Goal: Information Seeking & Learning: Learn about a topic

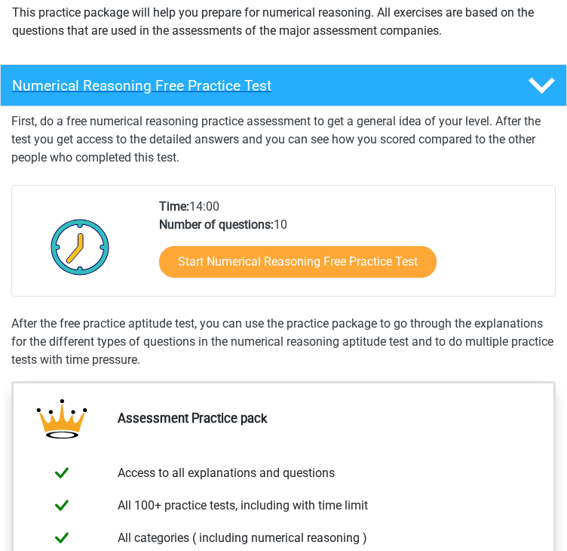
scroll to position [193, 0]
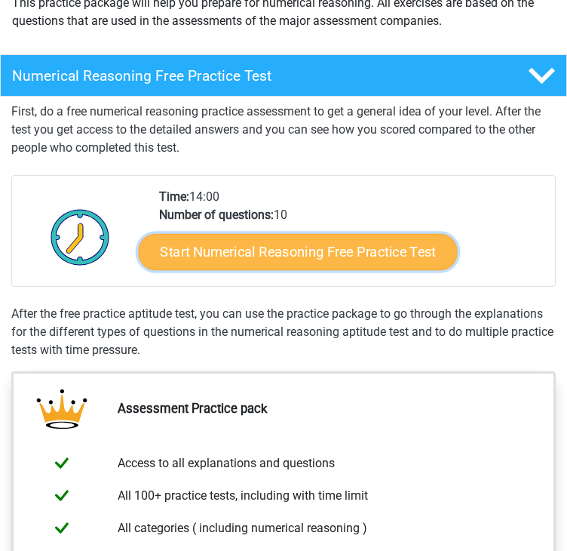
click at [239, 251] on link "Start Numerical Reasoning Free Practice Test" at bounding box center [297, 252] width 319 height 36
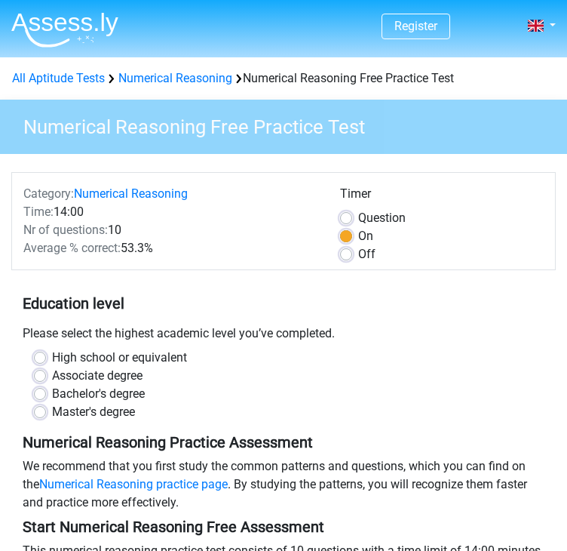
click at [52, 389] on label "Bachelor's degree" at bounding box center [98, 394] width 93 height 18
click at [39, 389] on input "Bachelor's degree" at bounding box center [40, 392] width 12 height 15
radio input "true"
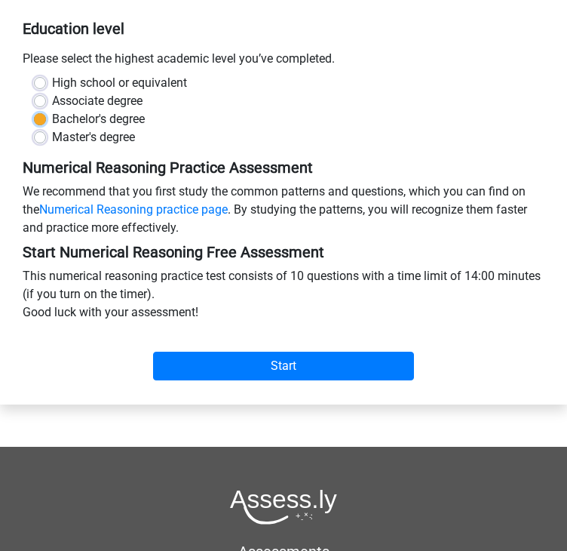
scroll to position [276, 0]
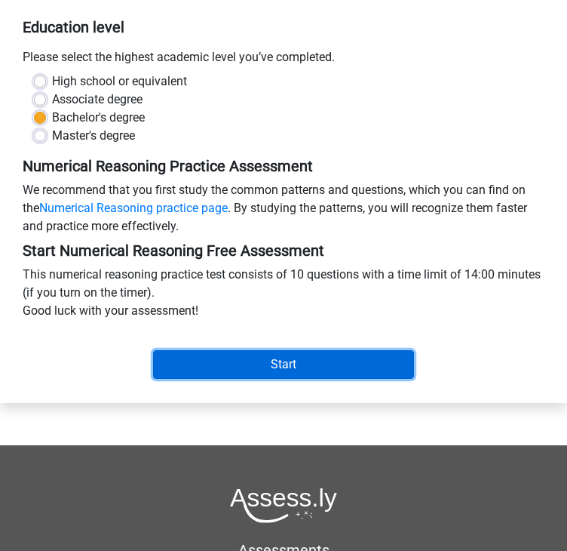
click at [229, 358] on input "Start" at bounding box center [283, 364] width 261 height 29
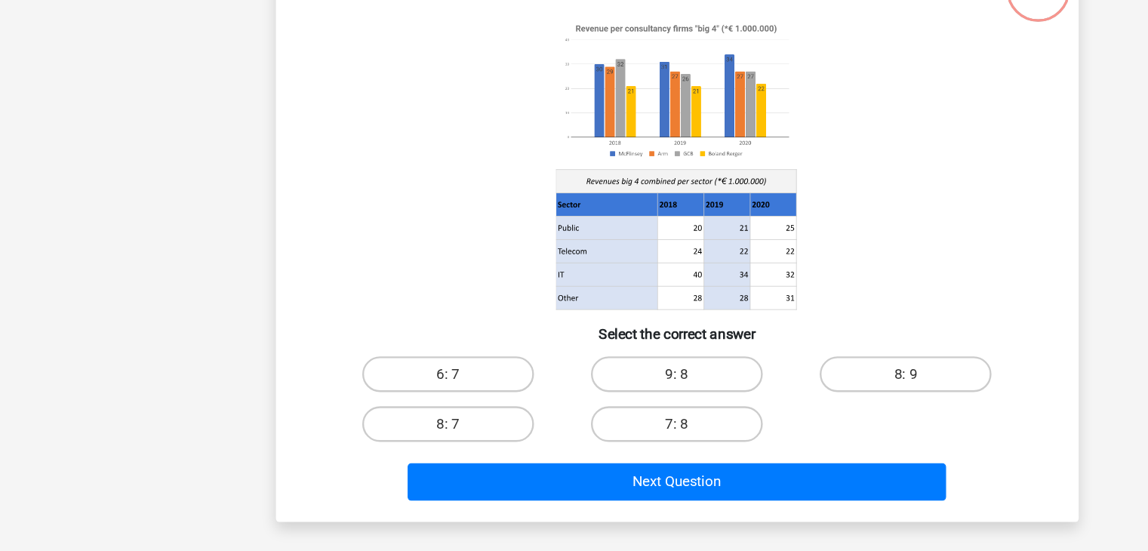
scroll to position [45, 0]
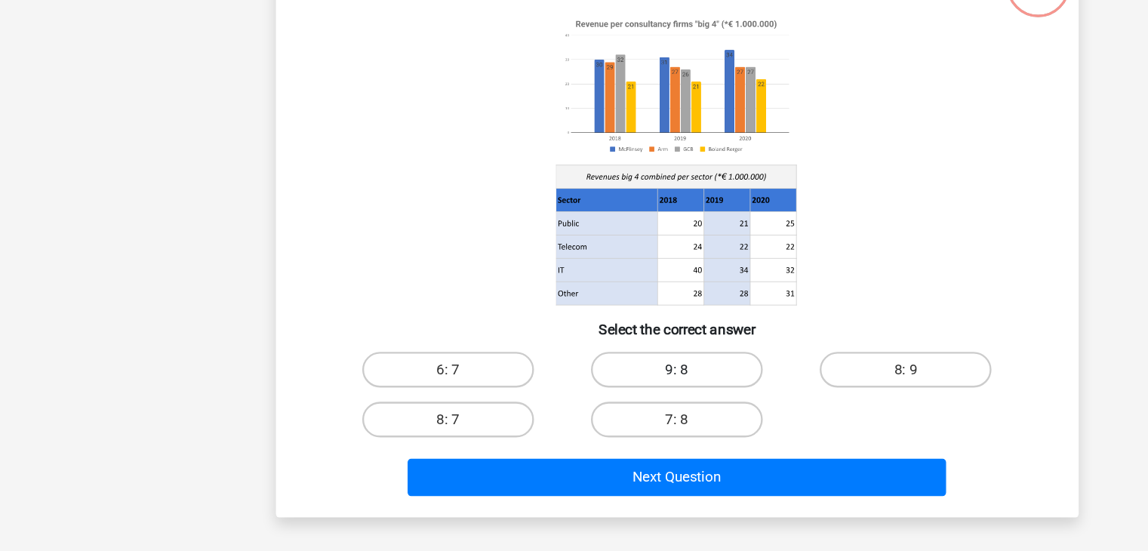
click at [567, 395] on label "9: 8" at bounding box center [574, 397] width 146 height 30
click at [567, 397] on input "9: 8" at bounding box center [578, 402] width 10 height 10
radio input "true"
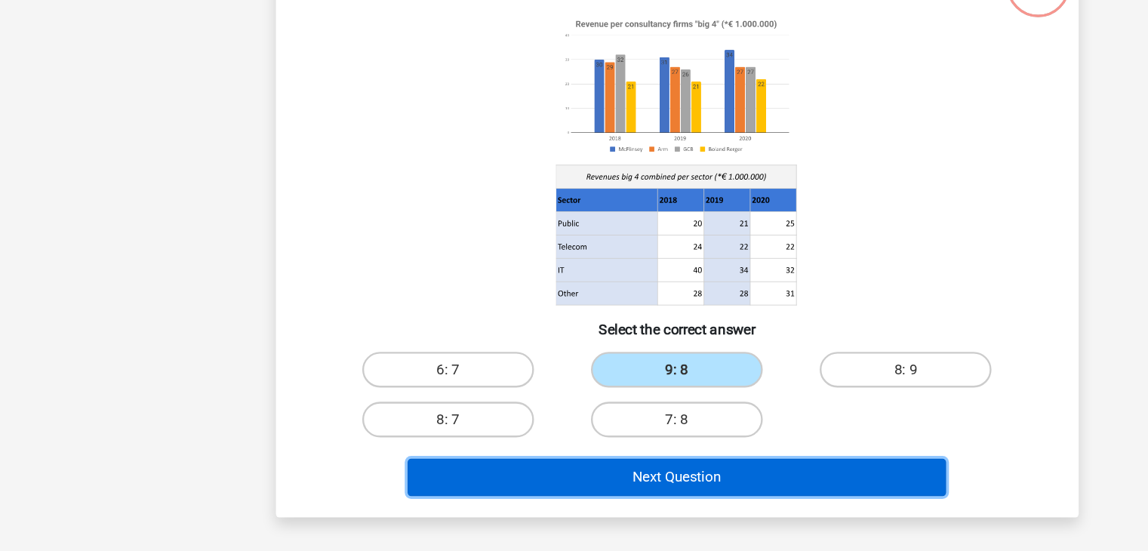
click at [559, 478] on button "Next Question" at bounding box center [574, 488] width 457 height 32
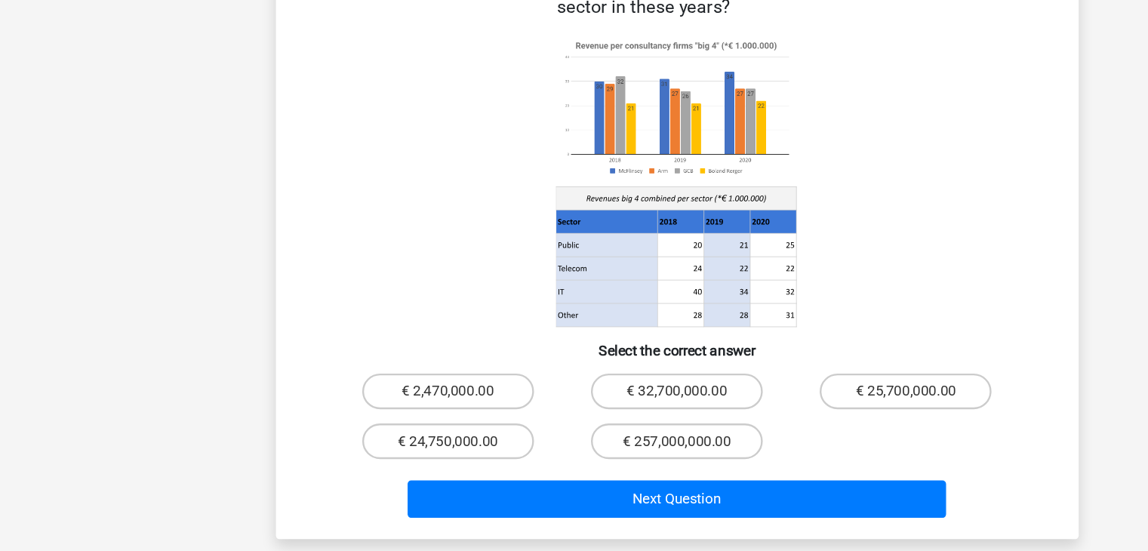
scroll to position [78, 0]
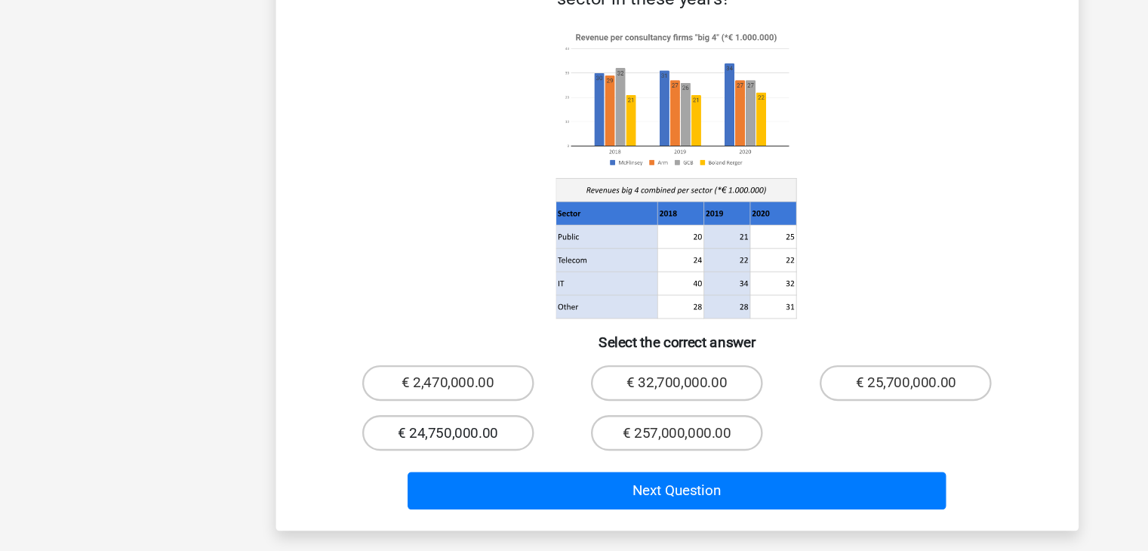
click at [389, 435] on label "€ 24,750,000.00" at bounding box center [380, 450] width 146 height 30
click at [389, 450] on input "€ 24,750,000.00" at bounding box center [385, 455] width 10 height 10
radio input "true"
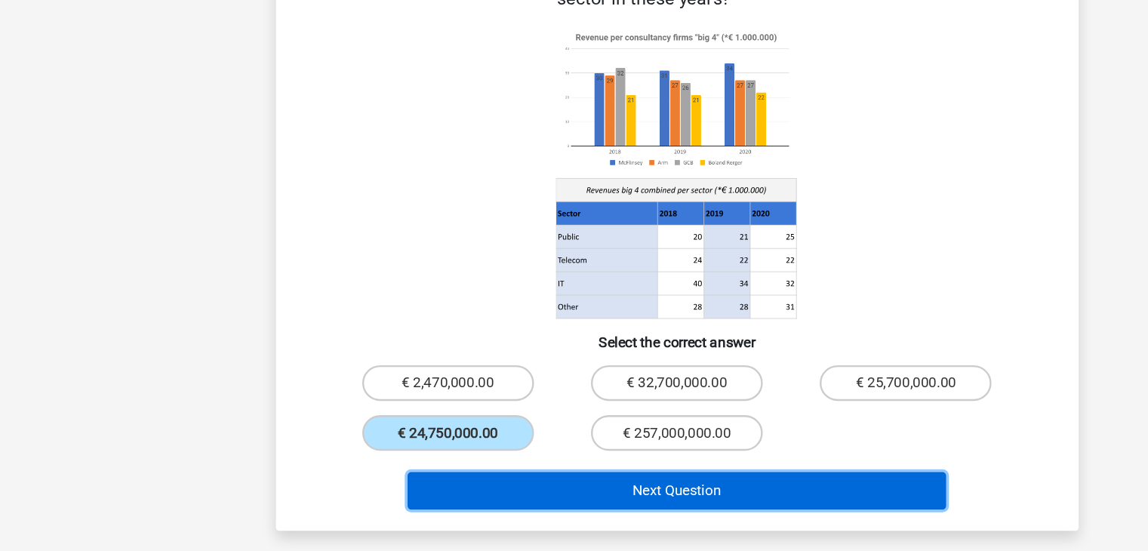
click at [482, 484] on button "Next Question" at bounding box center [574, 500] width 457 height 32
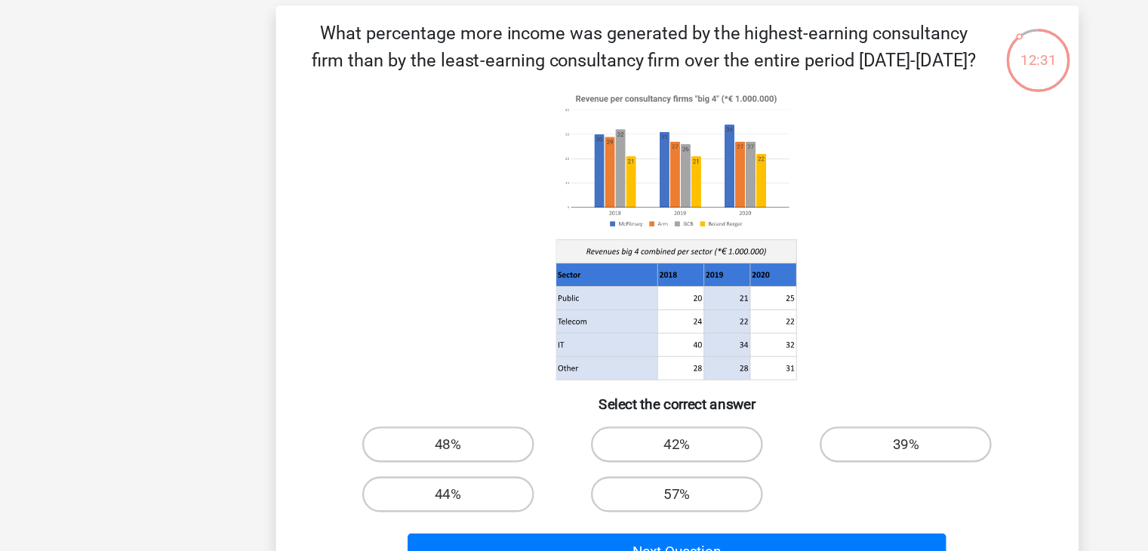
scroll to position [57, 0]
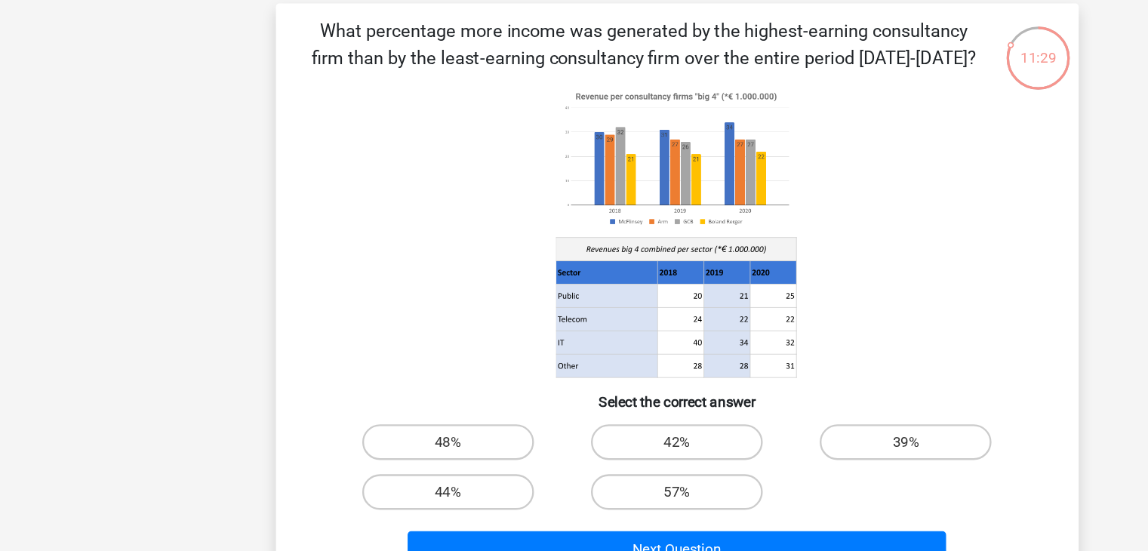
click at [386, 426] on input "44%" at bounding box center [385, 431] width 10 height 10
radio input "true"
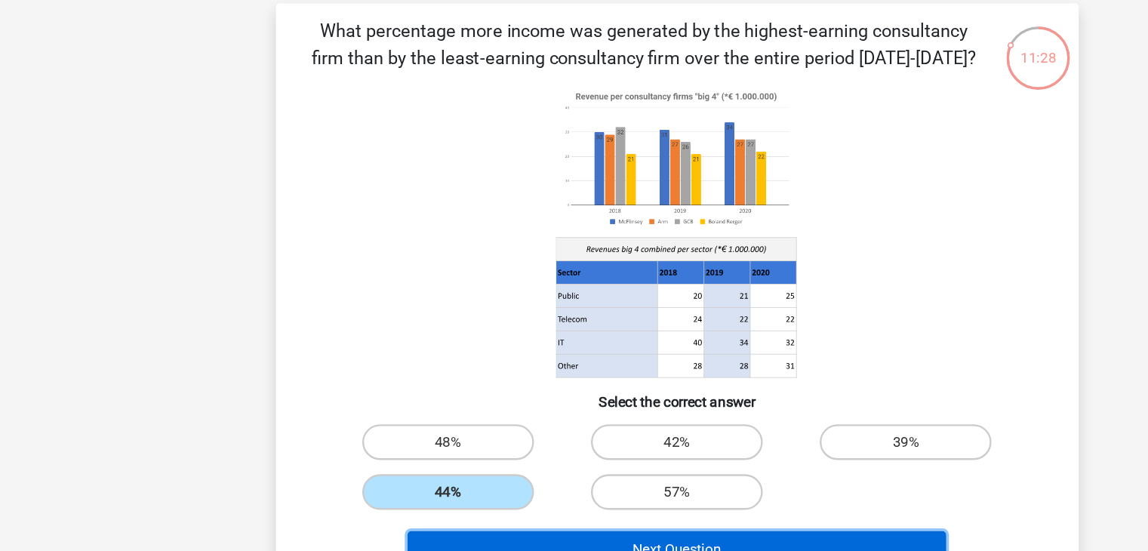
click at [464, 466] on button "Next Question" at bounding box center [574, 476] width 457 height 32
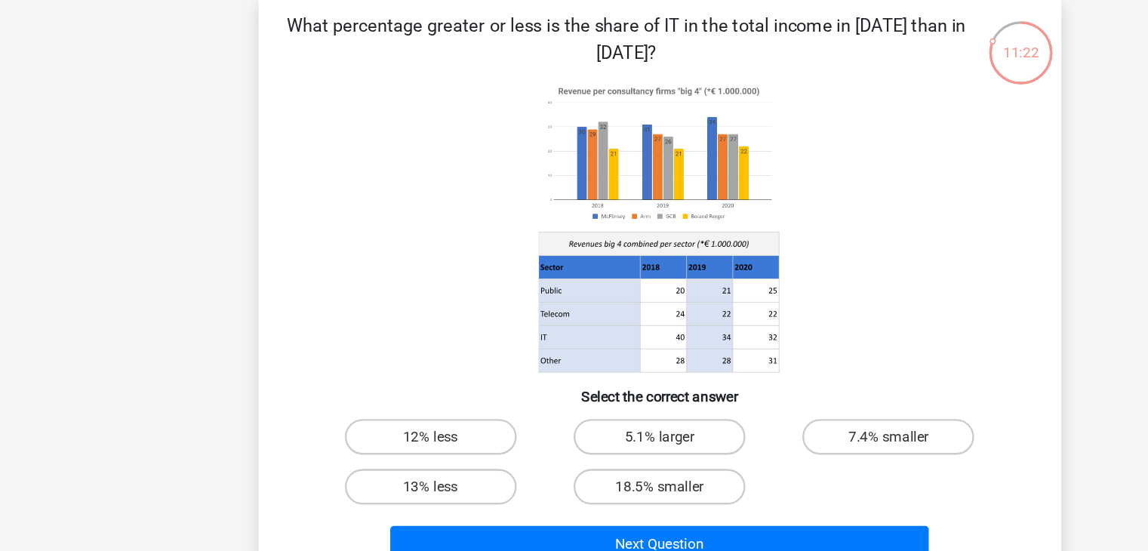
scroll to position [57, 0]
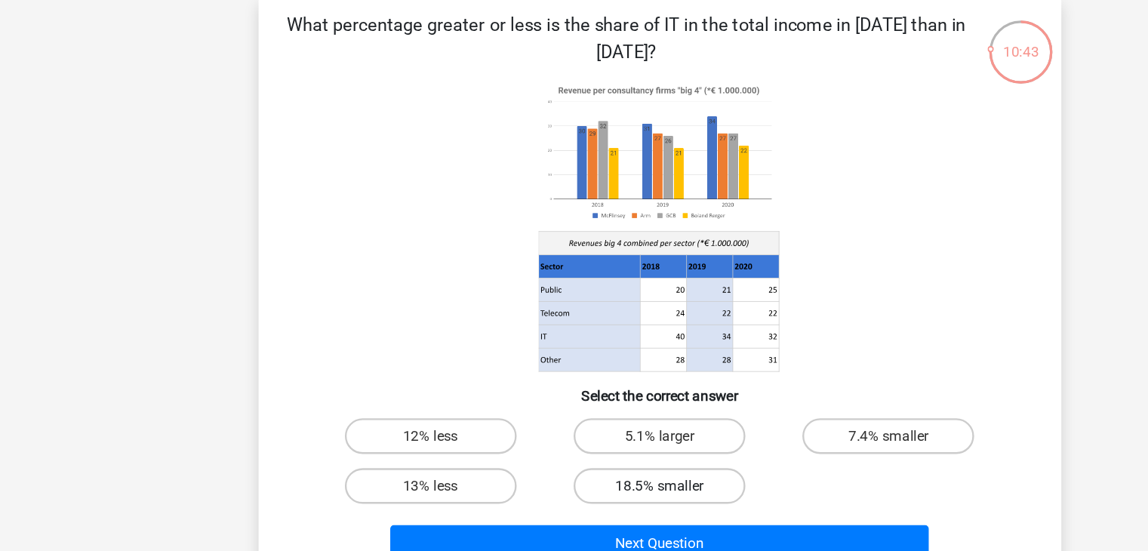
click at [567, 423] on label "18.5% smaller" at bounding box center [574, 426] width 146 height 30
click at [567, 426] on input "18.5% smaller" at bounding box center [578, 431] width 10 height 10
radio input "true"
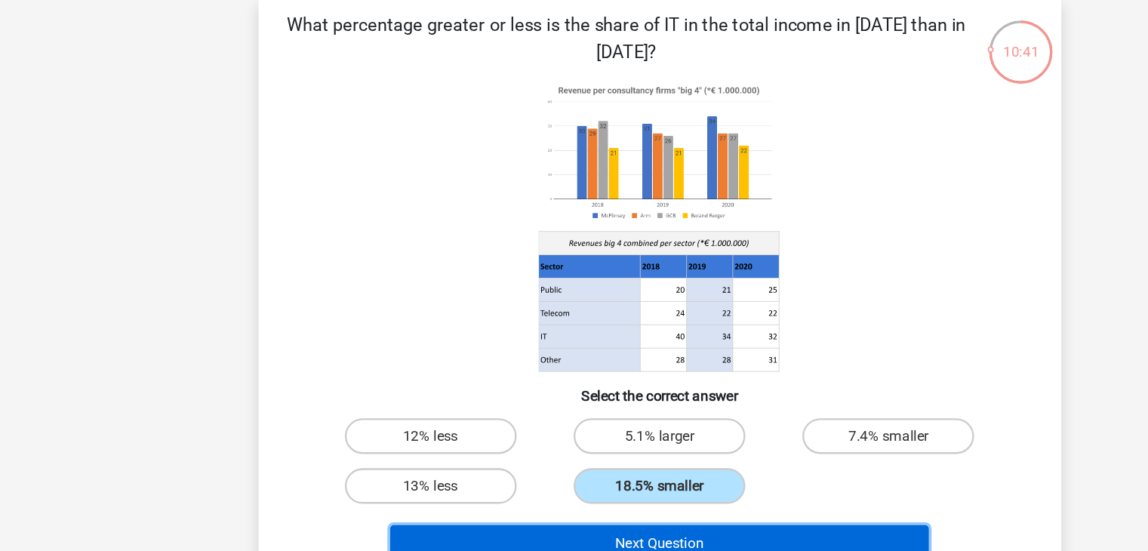
click at [567, 466] on button "Next Question" at bounding box center [574, 476] width 457 height 32
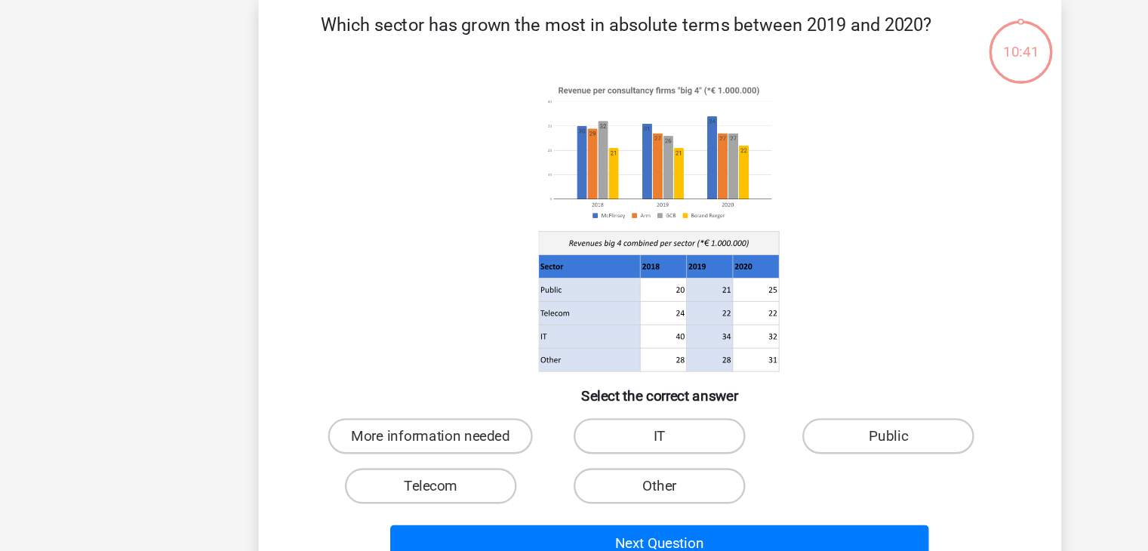
scroll to position [57, 0]
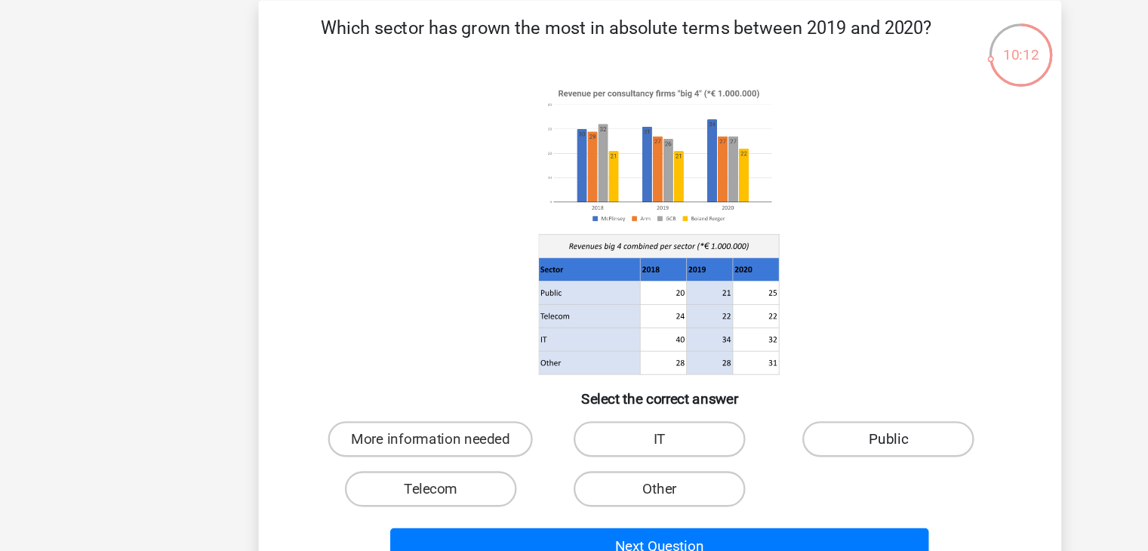
click at [567, 374] on label "Public" at bounding box center [768, 384] width 146 height 30
click at [567, 384] on input "Public" at bounding box center [773, 389] width 10 height 10
radio input "true"
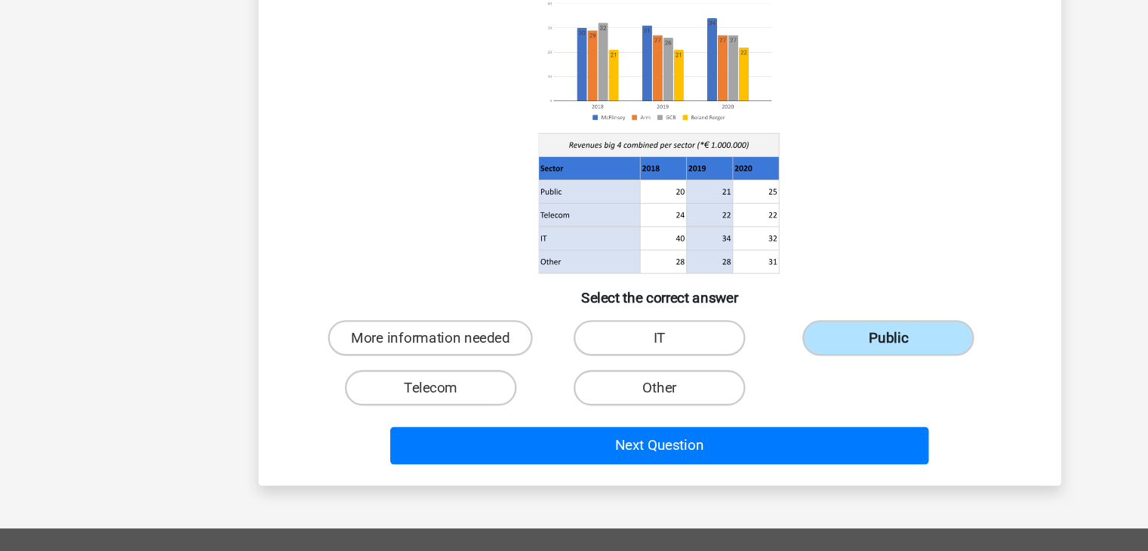
scroll to position [78, 0]
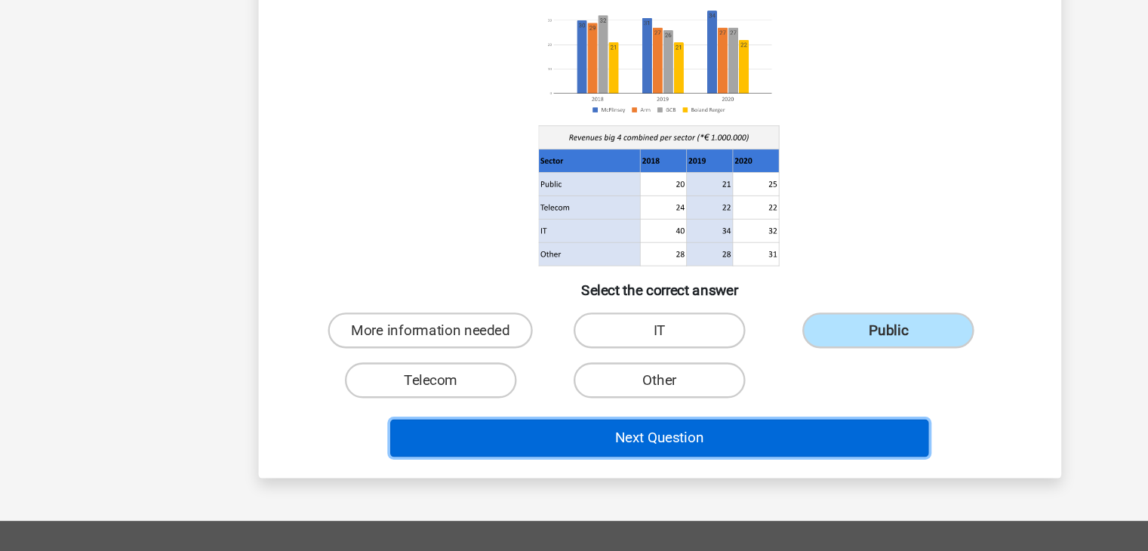
click at [567, 461] on button "Next Question" at bounding box center [574, 455] width 457 height 32
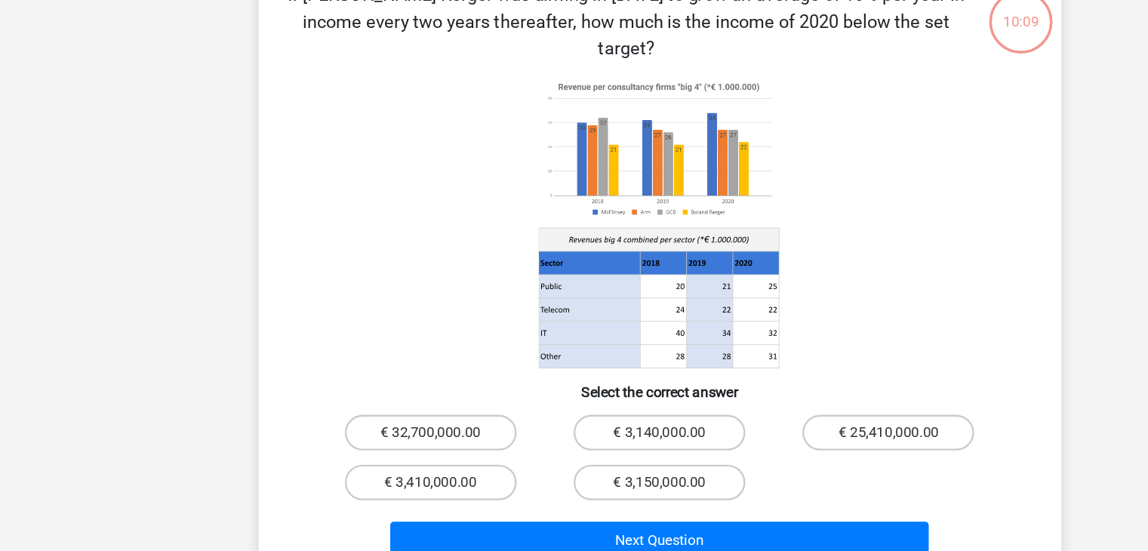
scroll to position [69, 0]
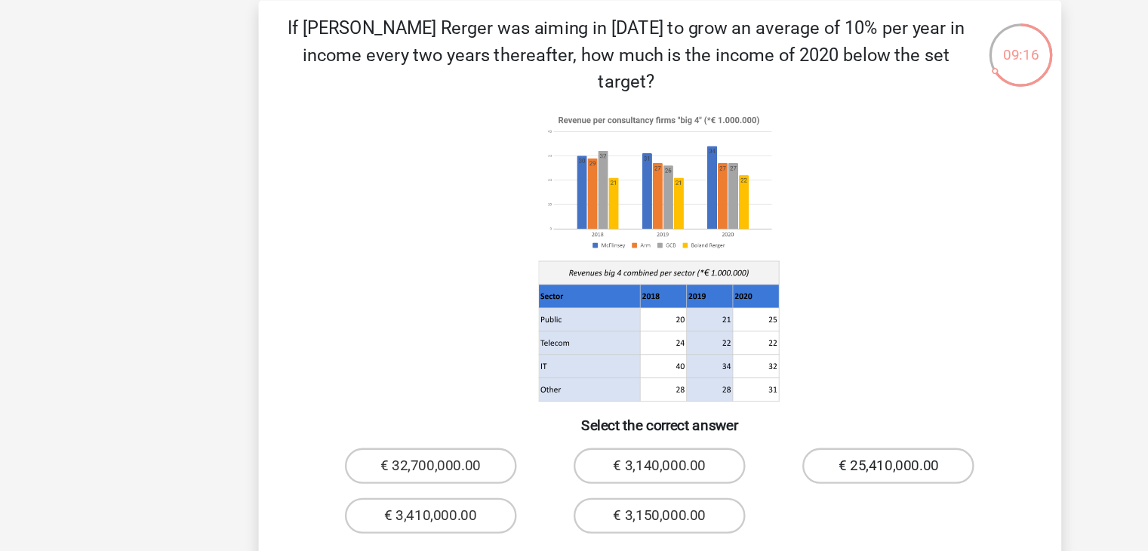
click at [567, 380] on label "€ 25,410,000.00" at bounding box center [768, 395] width 146 height 30
click at [567, 395] on input "€ 25,410,000.00" at bounding box center [773, 400] width 10 height 10
radio input "true"
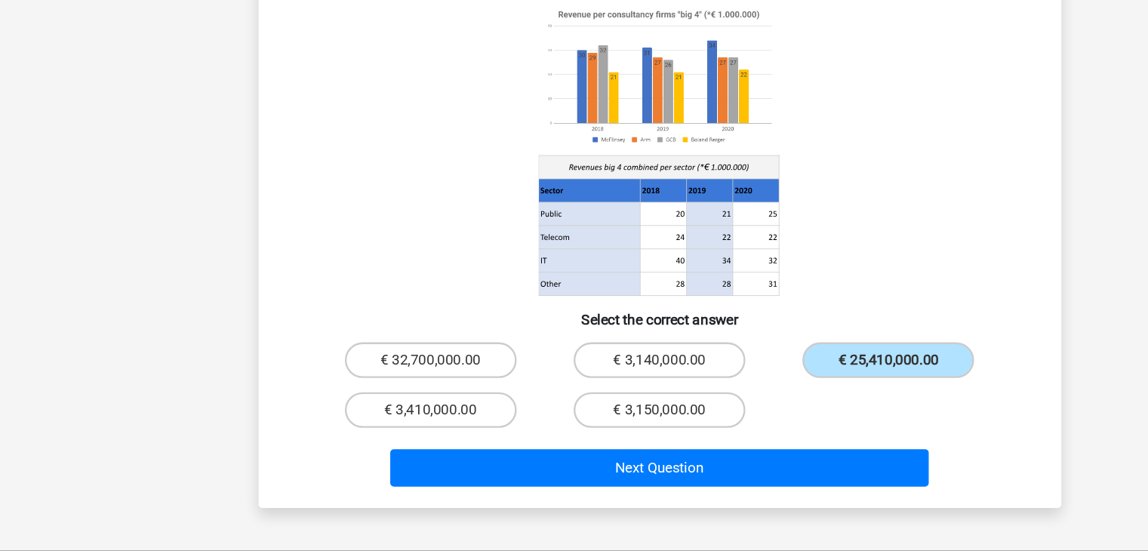
scroll to position [78, 0]
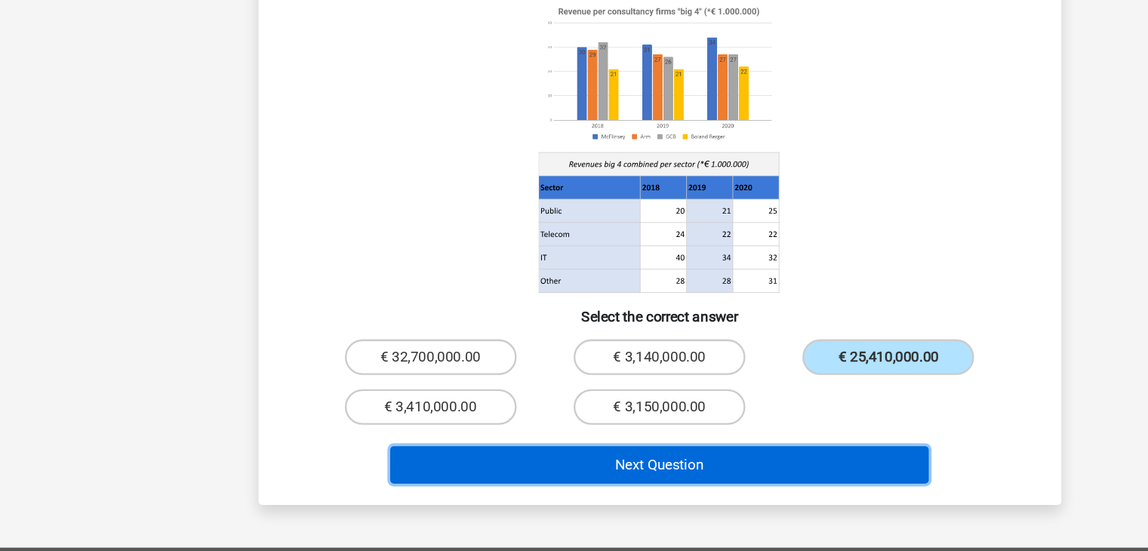
click at [567, 462] on button "Next Question" at bounding box center [574, 478] width 457 height 32
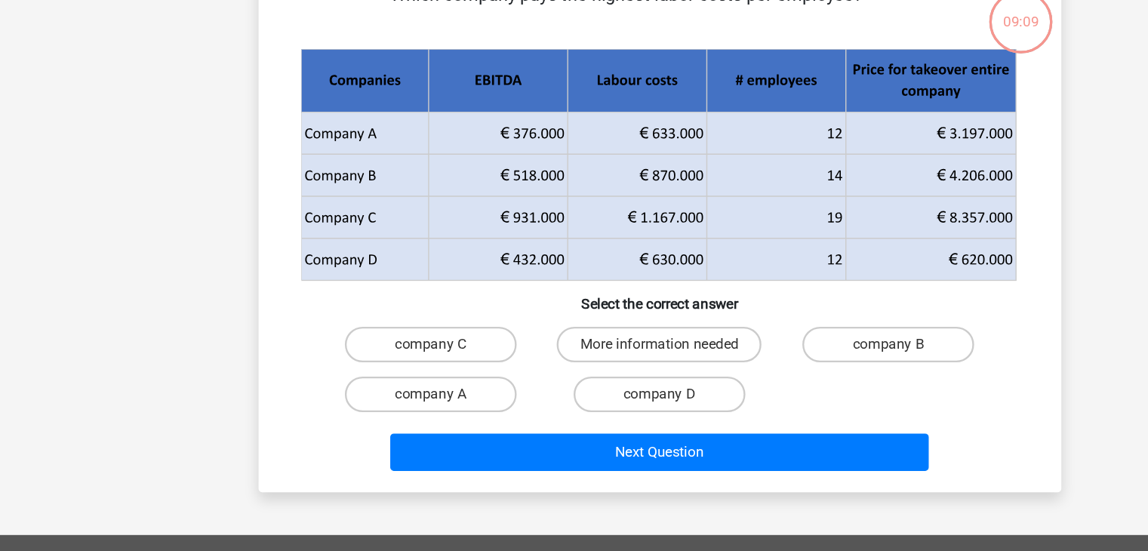
scroll to position [69, 0]
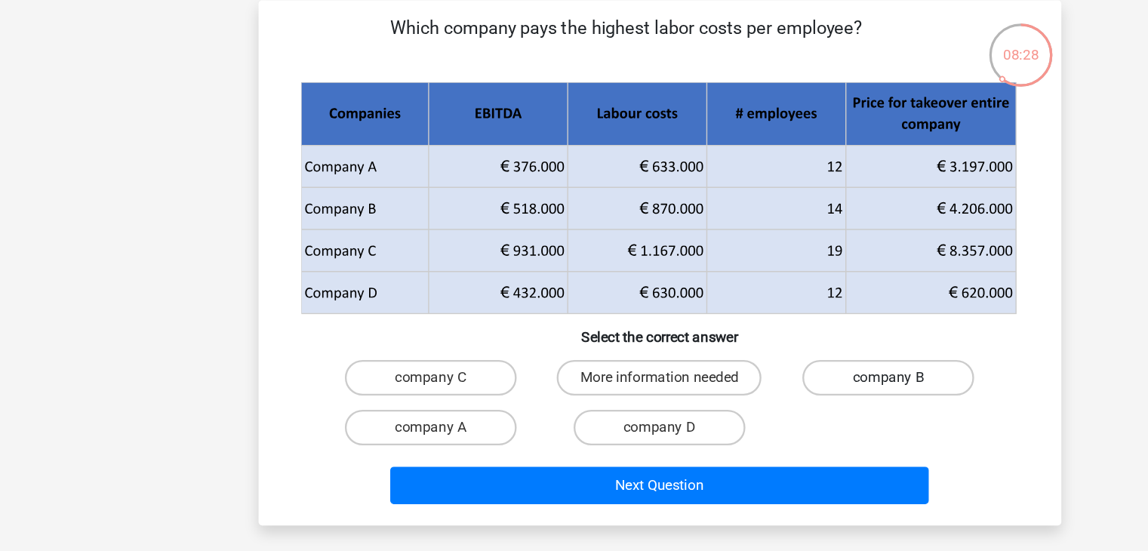
click at [567, 323] on label "company B" at bounding box center [768, 320] width 146 height 30
click at [567, 323] on input "company B" at bounding box center [773, 325] width 10 height 10
radio input "true"
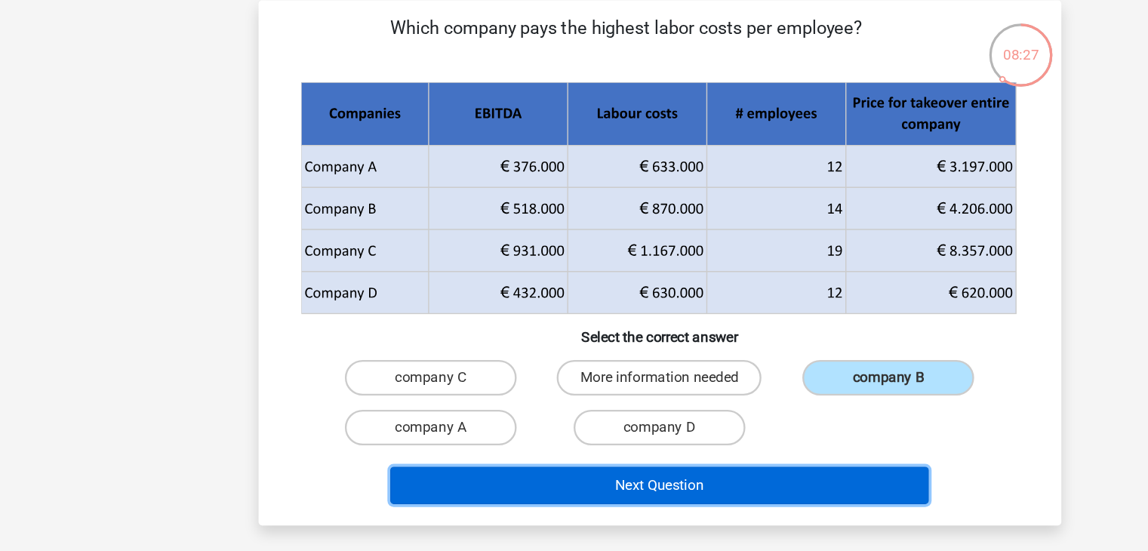
click at [567, 411] on button "Next Question" at bounding box center [574, 411] width 457 height 32
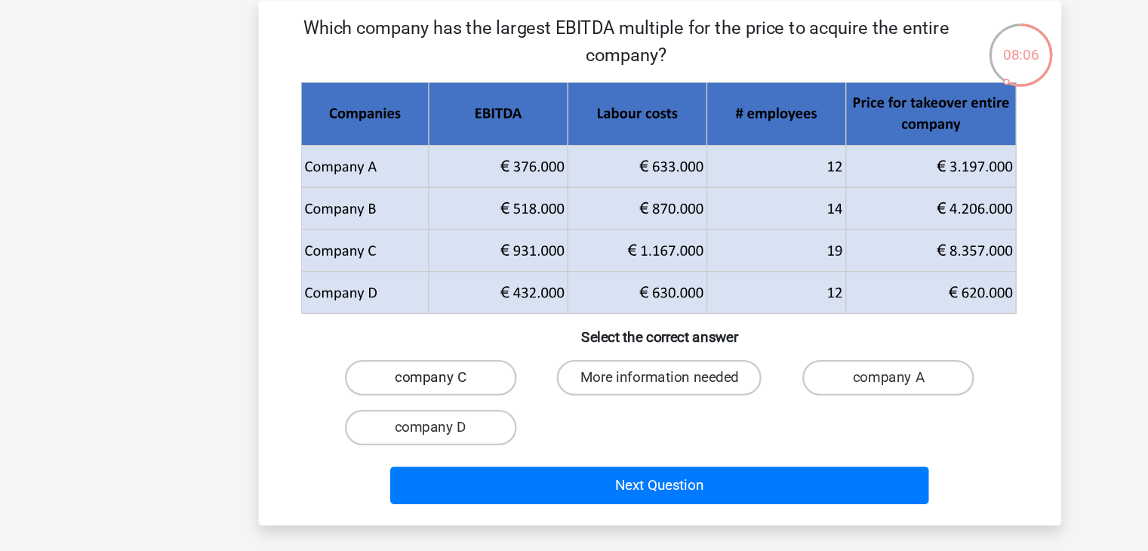
click at [403, 325] on label "company C" at bounding box center [380, 320] width 146 height 30
click at [389, 325] on input "company C" at bounding box center [385, 325] width 10 height 10
radio input "true"
click at [567, 323] on label "company A" at bounding box center [768, 320] width 146 height 30
click at [567, 323] on input "company A" at bounding box center [773, 325] width 10 height 10
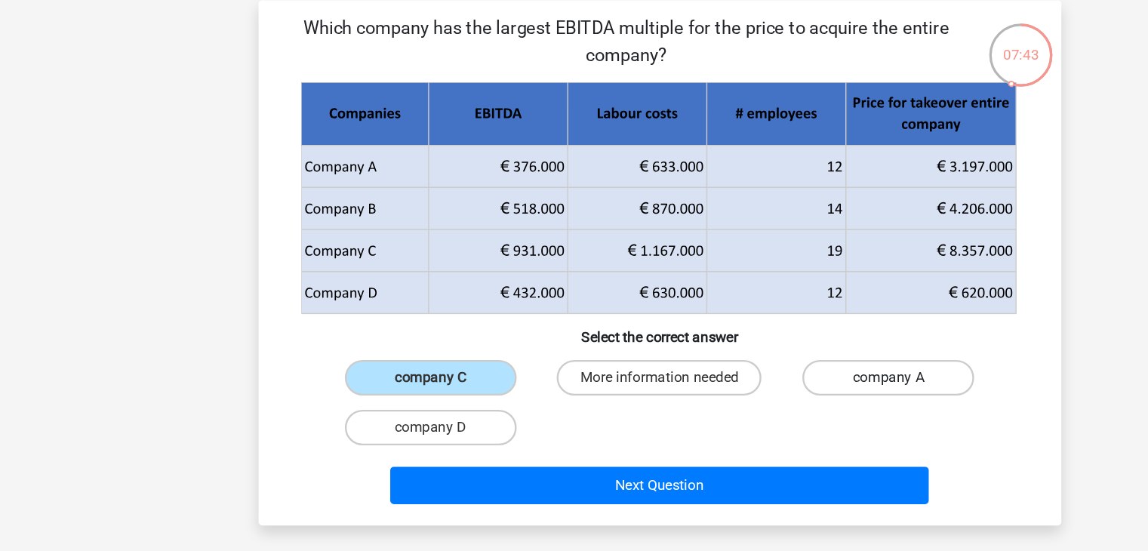
radio input "true"
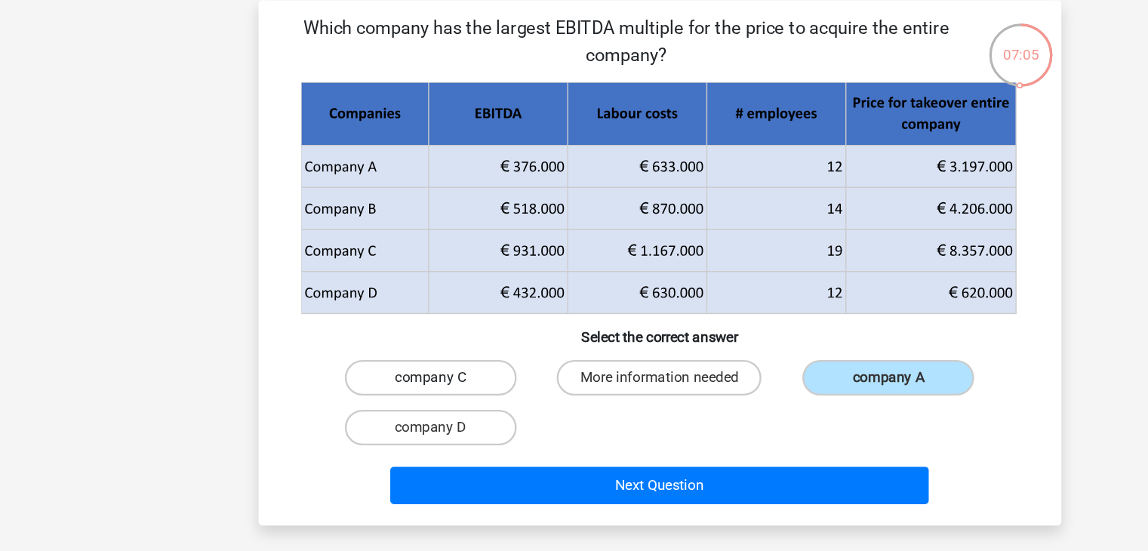
click at [407, 326] on label "company C" at bounding box center [380, 320] width 146 height 30
click at [389, 326] on input "company C" at bounding box center [385, 325] width 10 height 10
radio input "true"
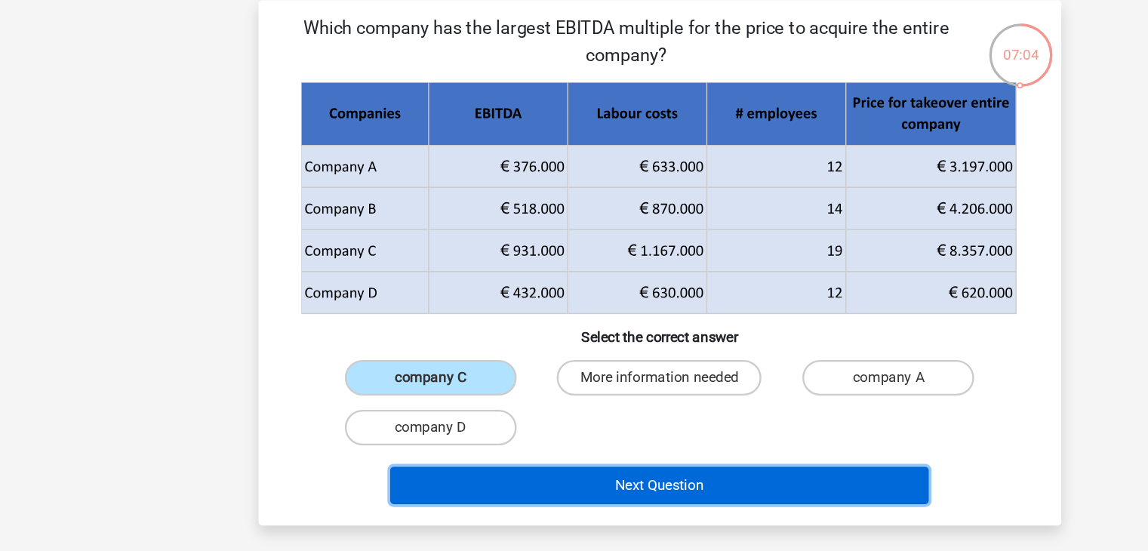
click at [524, 409] on button "Next Question" at bounding box center [574, 411] width 457 height 32
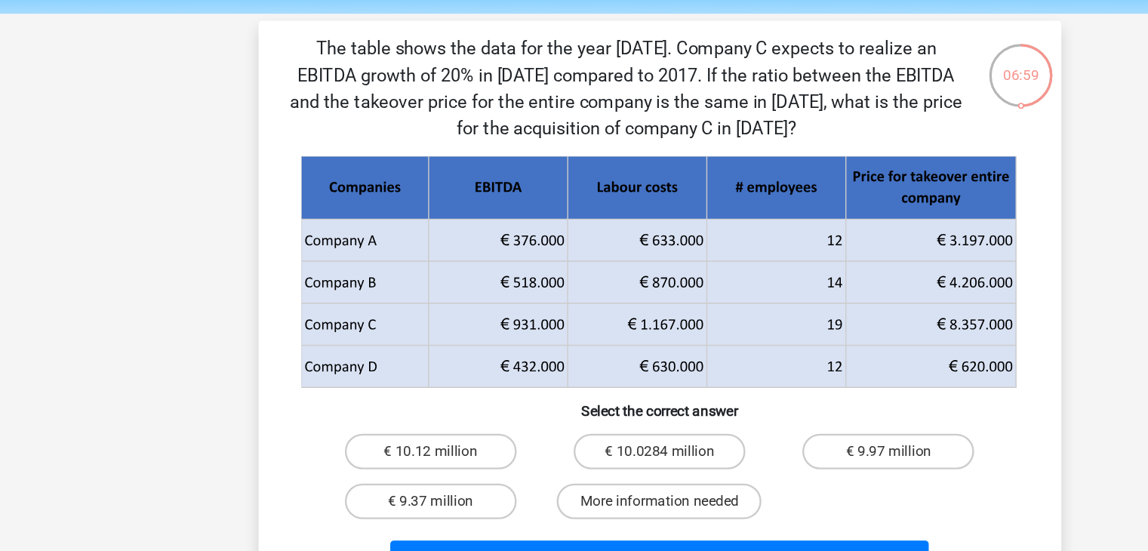
scroll to position [12, 0]
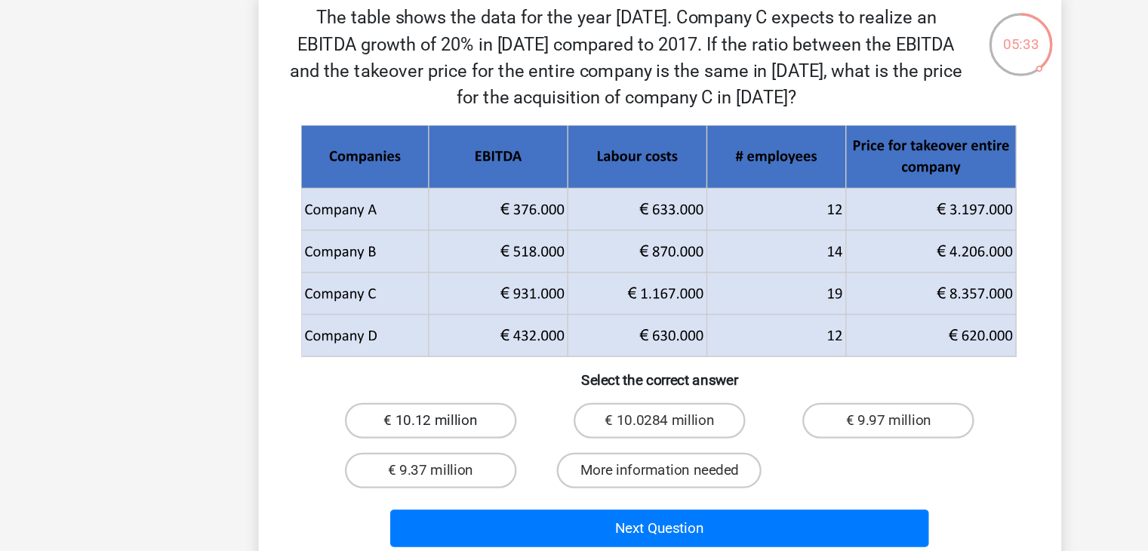
click at [394, 424] on label "€ 10.12 million" at bounding box center [380, 422] width 146 height 30
click at [389, 424] on input "€ 10.12 million" at bounding box center [385, 428] width 10 height 10
radio input "true"
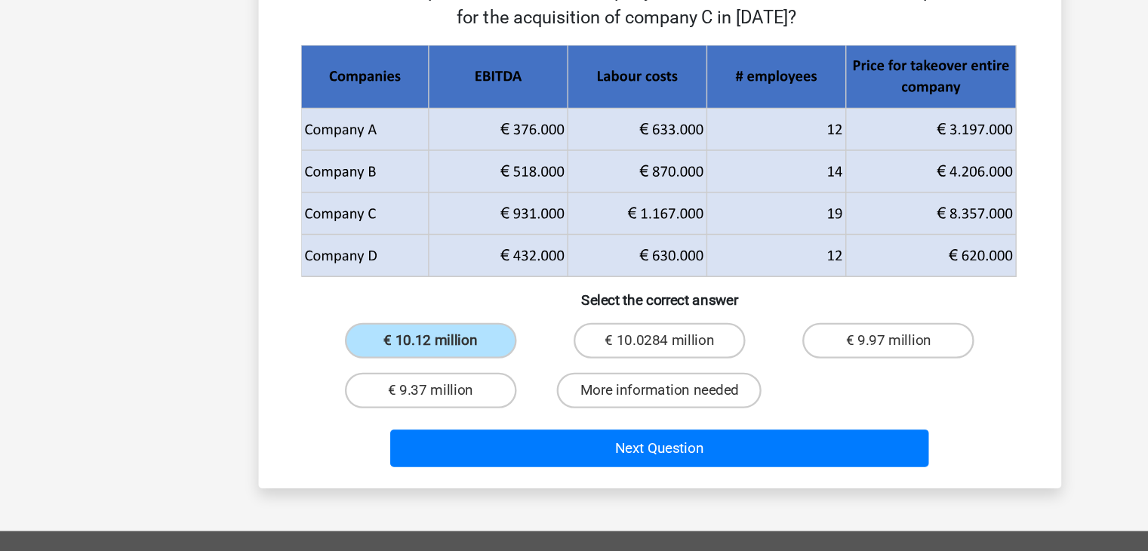
scroll to position [63, 0]
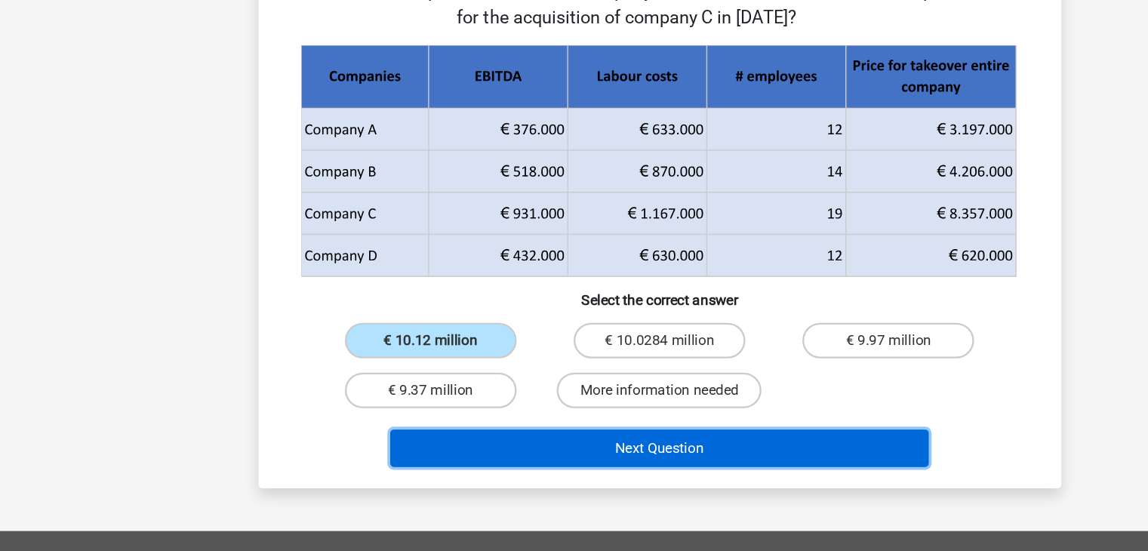
click at [508, 465] on button "Next Question" at bounding box center [574, 463] width 457 height 32
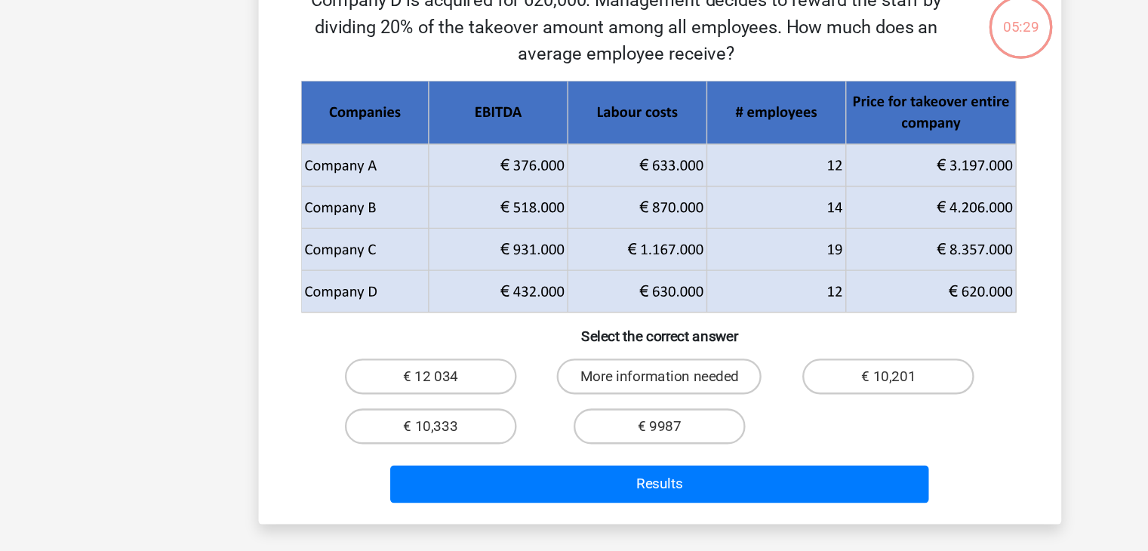
scroll to position [63, 0]
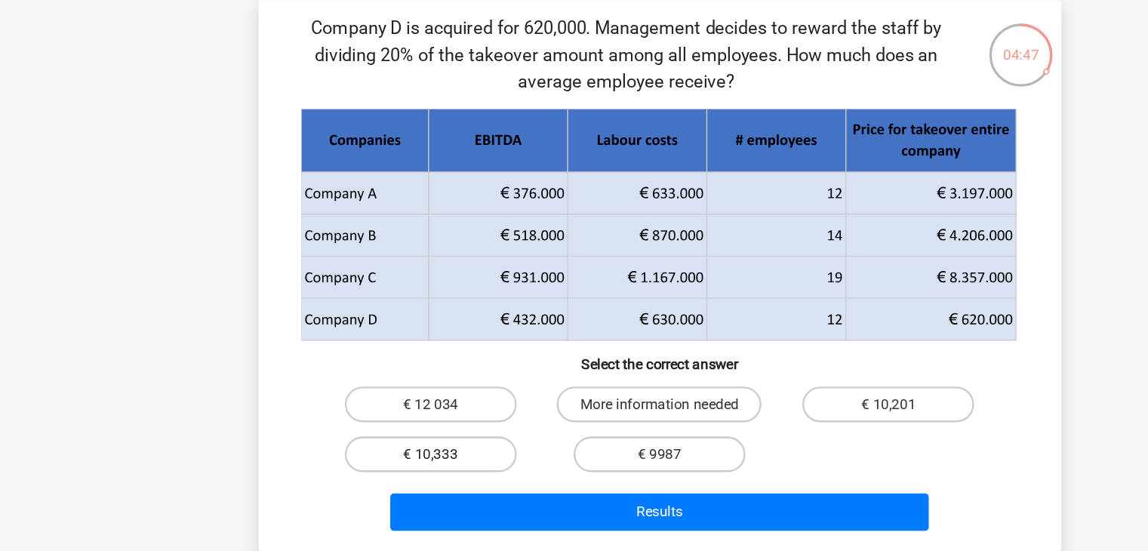
click at [410, 387] on label "€ 10,333" at bounding box center [380, 391] width 146 height 30
click at [389, 391] on input "€ 10,333" at bounding box center [385, 396] width 10 height 10
radio input "true"
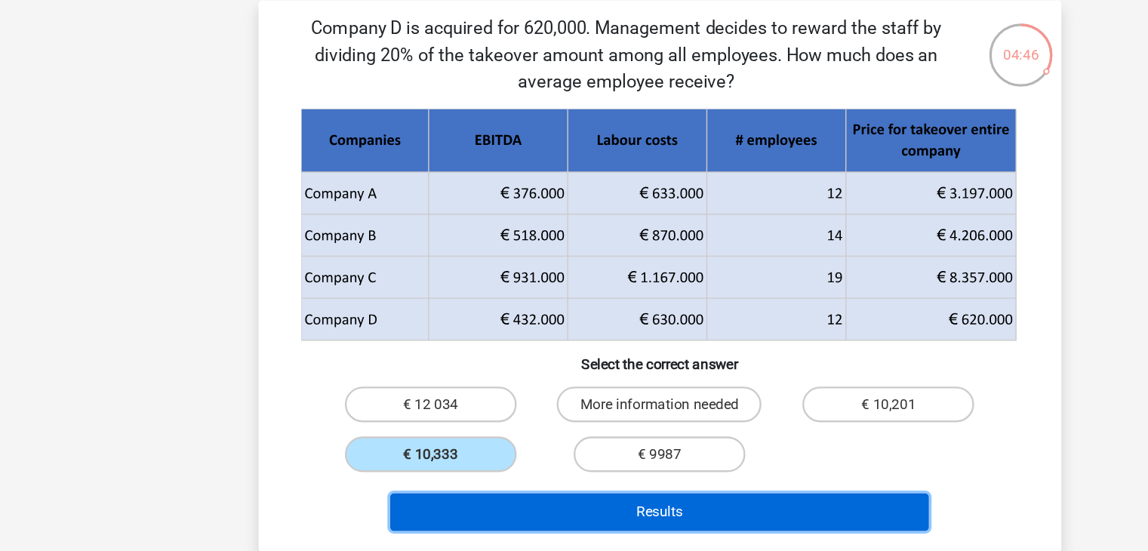
click at [524, 429] on button "Results" at bounding box center [574, 440] width 457 height 32
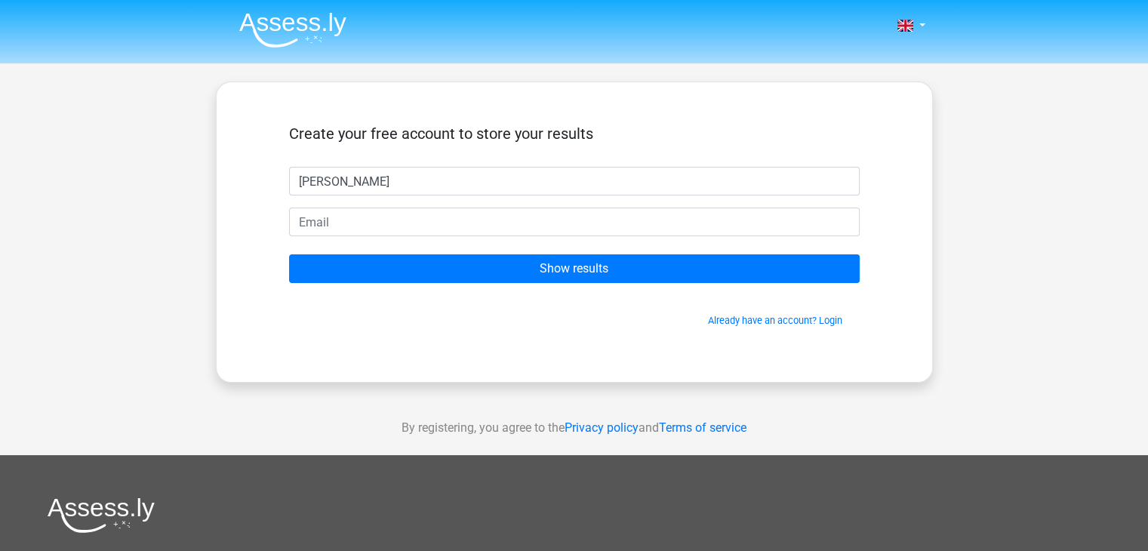
type input "[PERSON_NAME]"
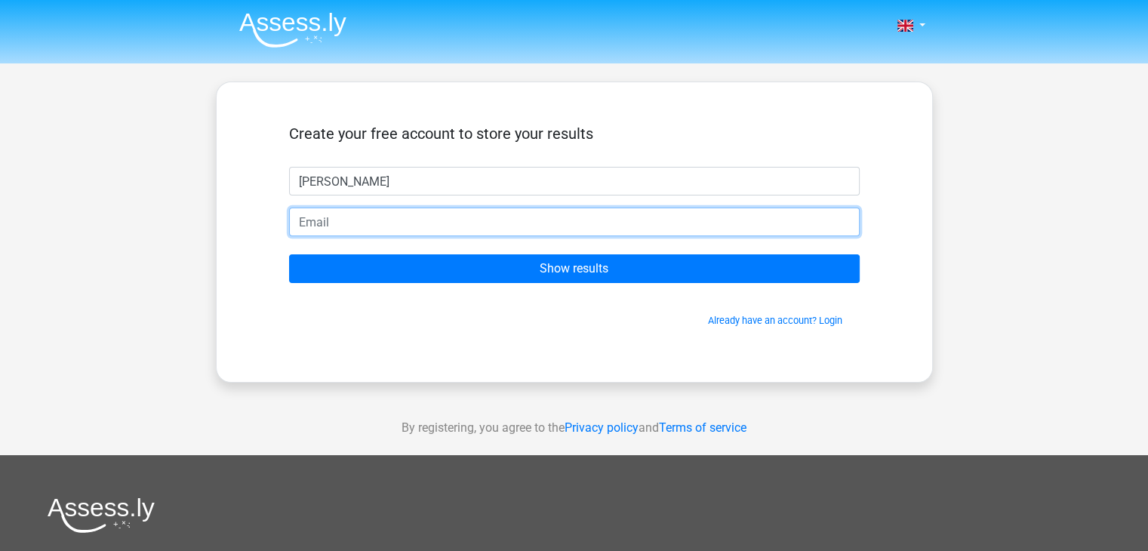
click at [434, 214] on input "email" at bounding box center [574, 222] width 570 height 29
type input "[EMAIL_ADDRESS][DOMAIN_NAME]"
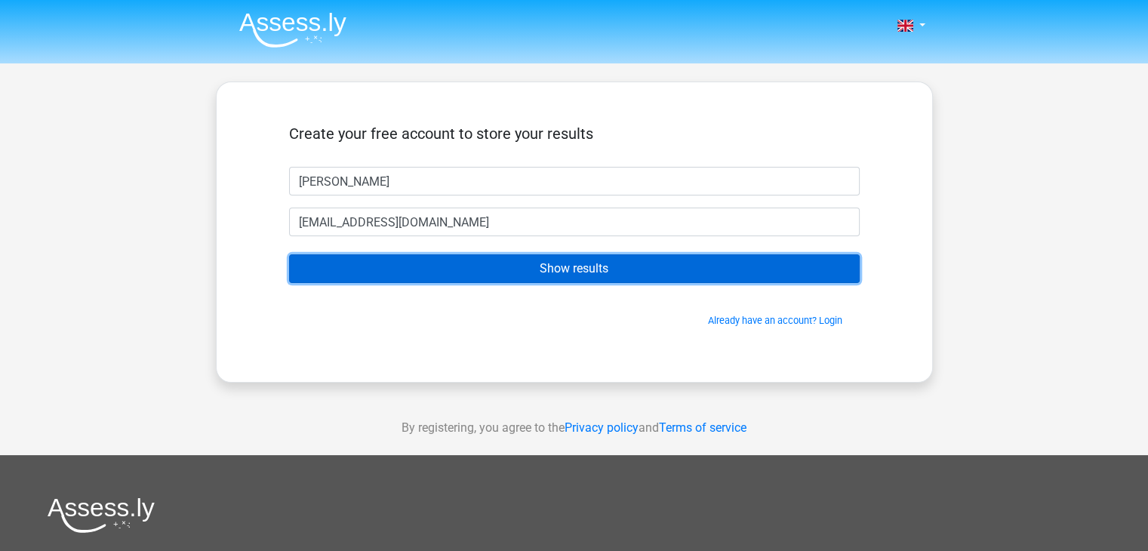
click at [456, 275] on input "Show results" at bounding box center [574, 268] width 570 height 29
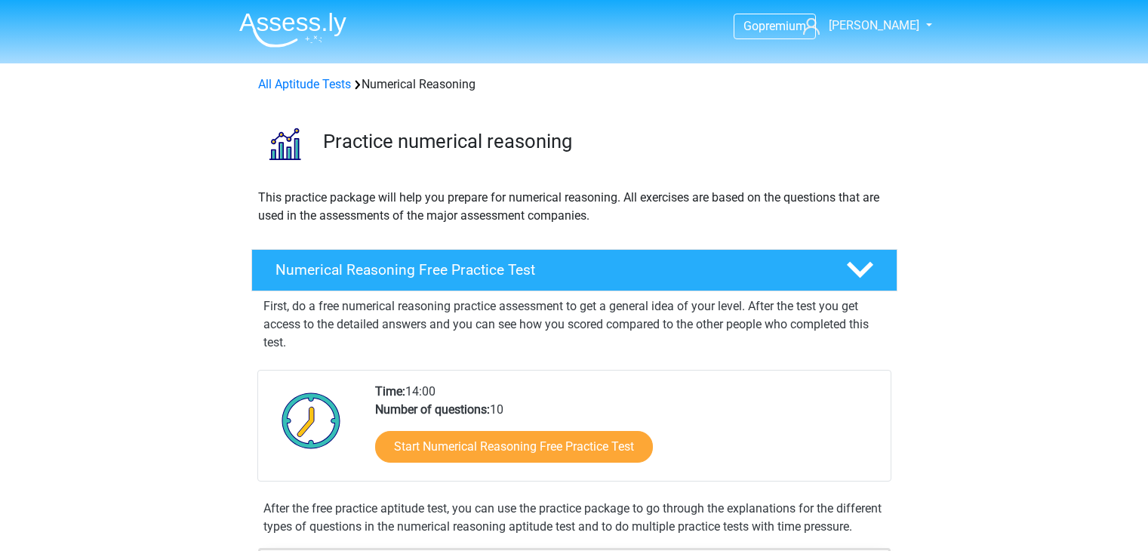
scroll to position [193, 0]
